Goal: Transaction & Acquisition: Purchase product/service

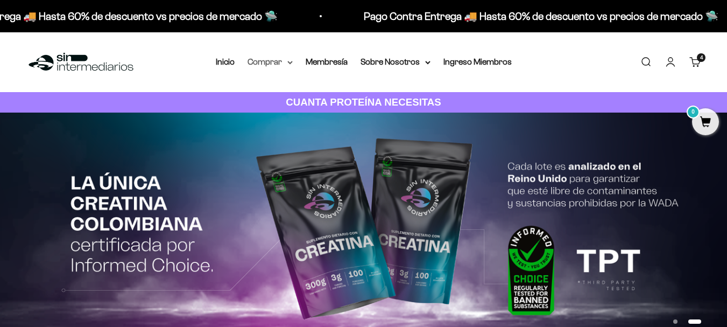
click at [282, 60] on summary "Comprar" at bounding box center [269, 62] width 45 height 14
click at [290, 63] on icon at bounding box center [290, 62] width 4 height 2
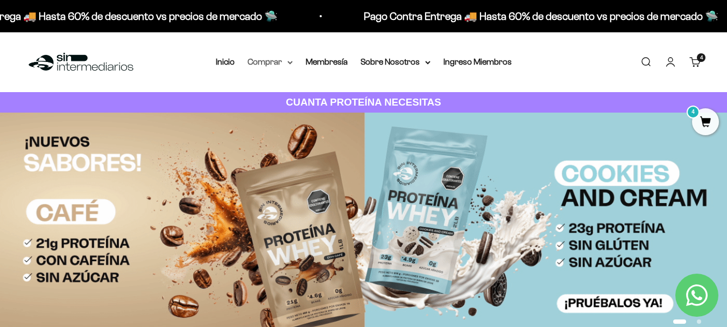
click at [290, 63] on icon at bounding box center [290, 62] width 4 height 2
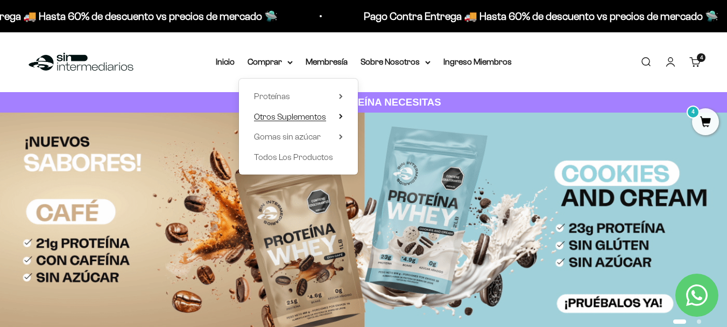
click at [302, 119] on span "Otros Suplementos" at bounding box center [290, 116] width 72 height 9
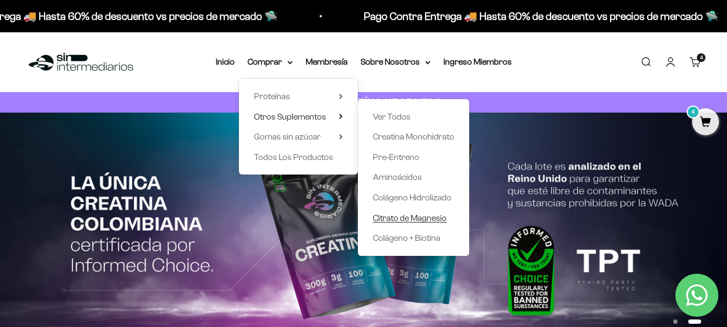
click at [401, 219] on span "Citrato de Magnesio" at bounding box center [410, 217] width 74 height 9
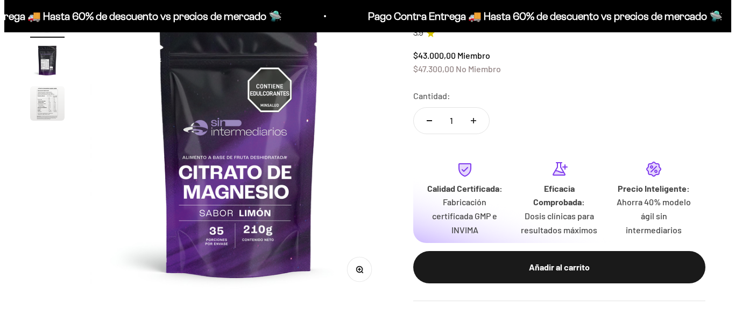
scroll to position [101, 0]
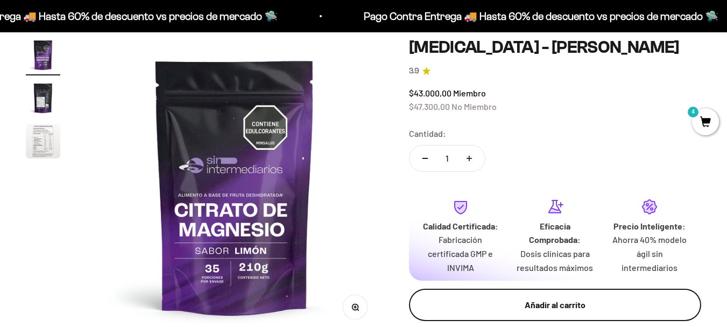
click at [517, 302] on div "Añadir al carrito" at bounding box center [554, 304] width 249 height 14
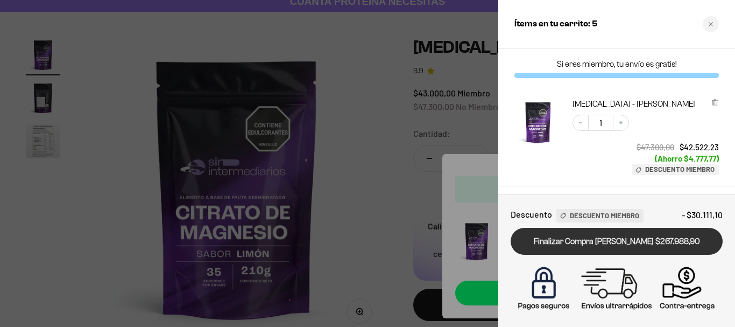
click at [589, 235] on link "Finalizar Compra Segura $267.988,90" at bounding box center [616, 241] width 212 height 27
